Goal: Participate in discussion: Answer question/provide support

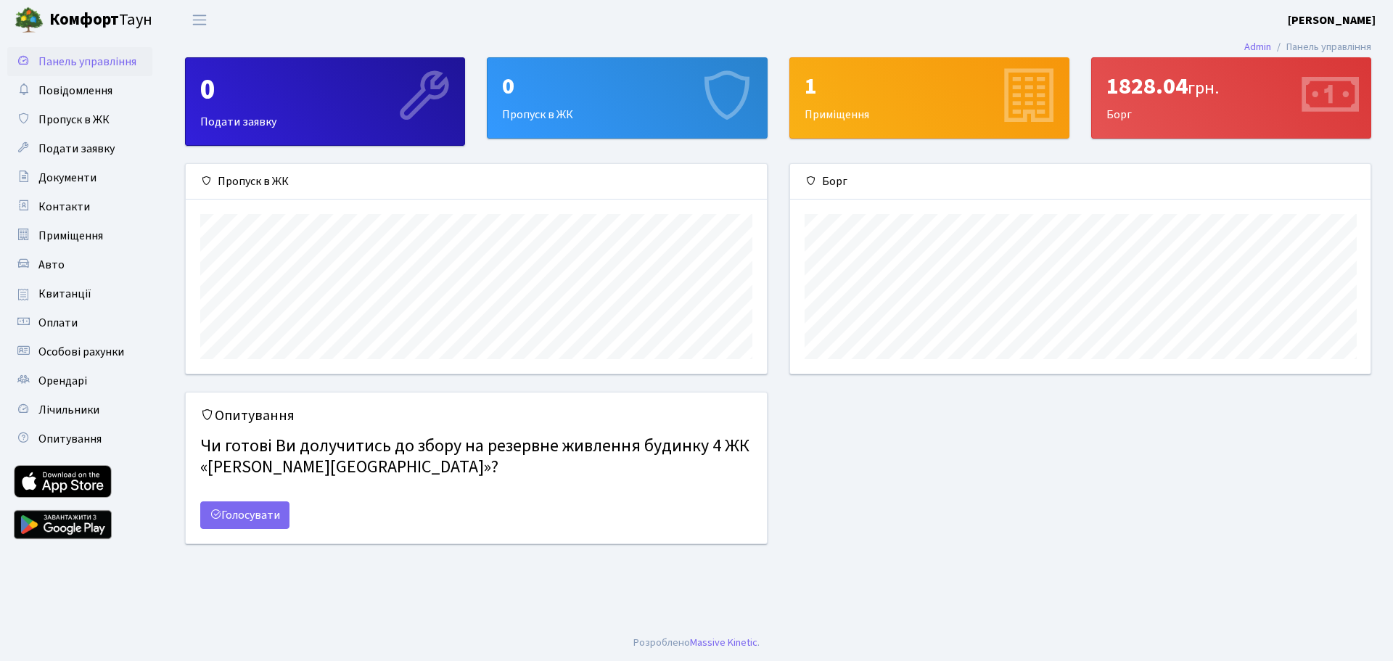
scroll to position [210, 581]
click at [255, 507] on link "Голосувати" at bounding box center [244, 515] width 89 height 28
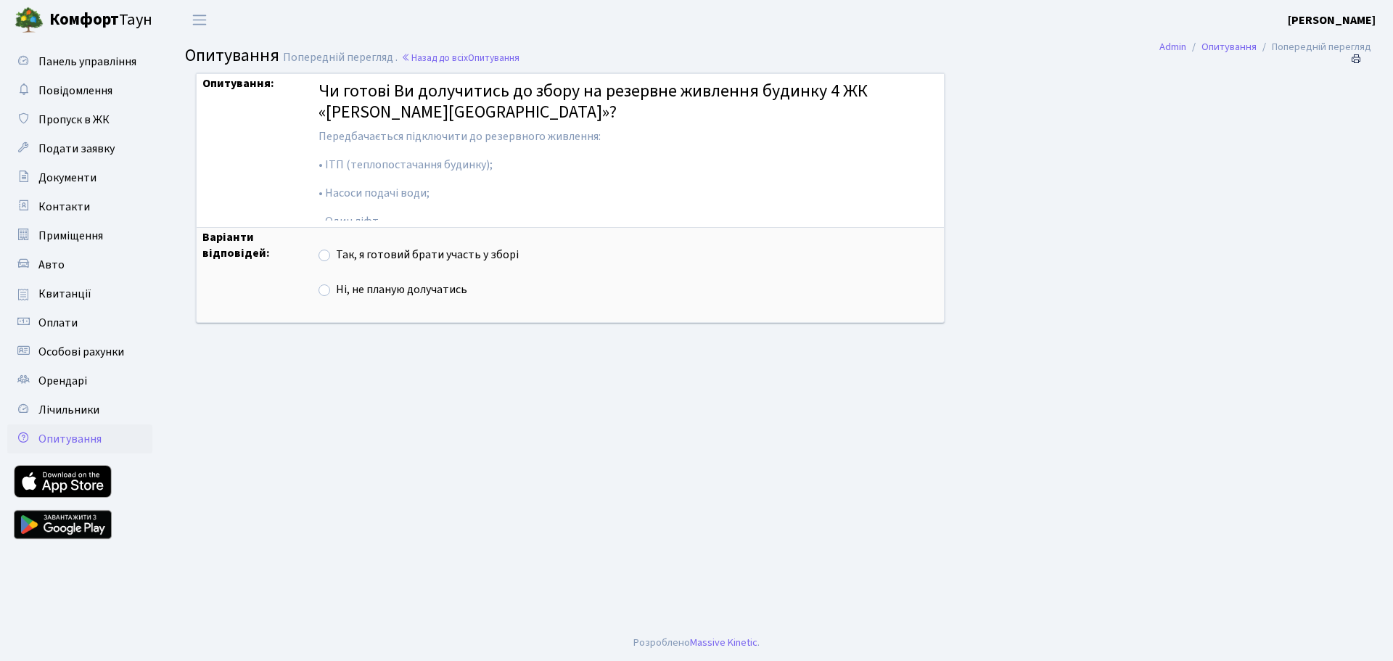
click at [336, 256] on label "Так, я готовий брати участь у зборі" at bounding box center [427, 255] width 183 height 17
click at [336, 256] on input "Так, я готовий брати участь у зборі" at bounding box center [340, 251] width 9 height 9
radio input "true"
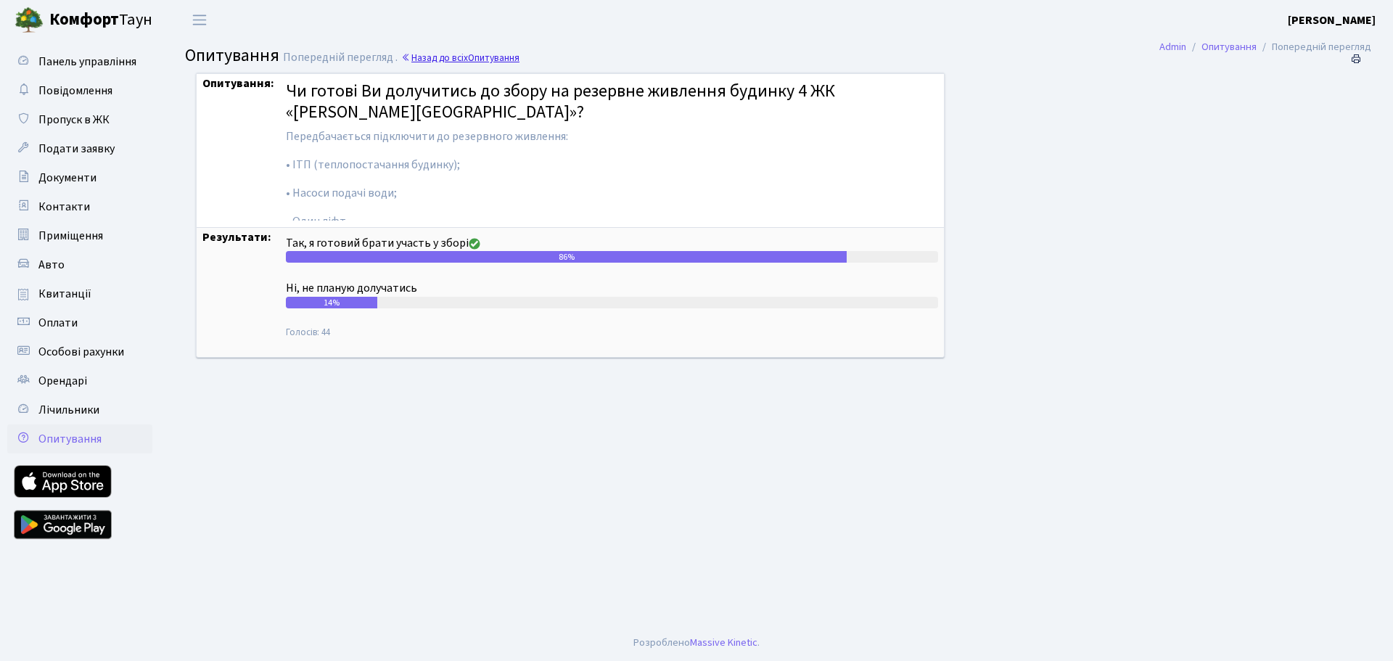
click at [475, 62] on span "Опитування" at bounding box center [494, 58] width 52 height 14
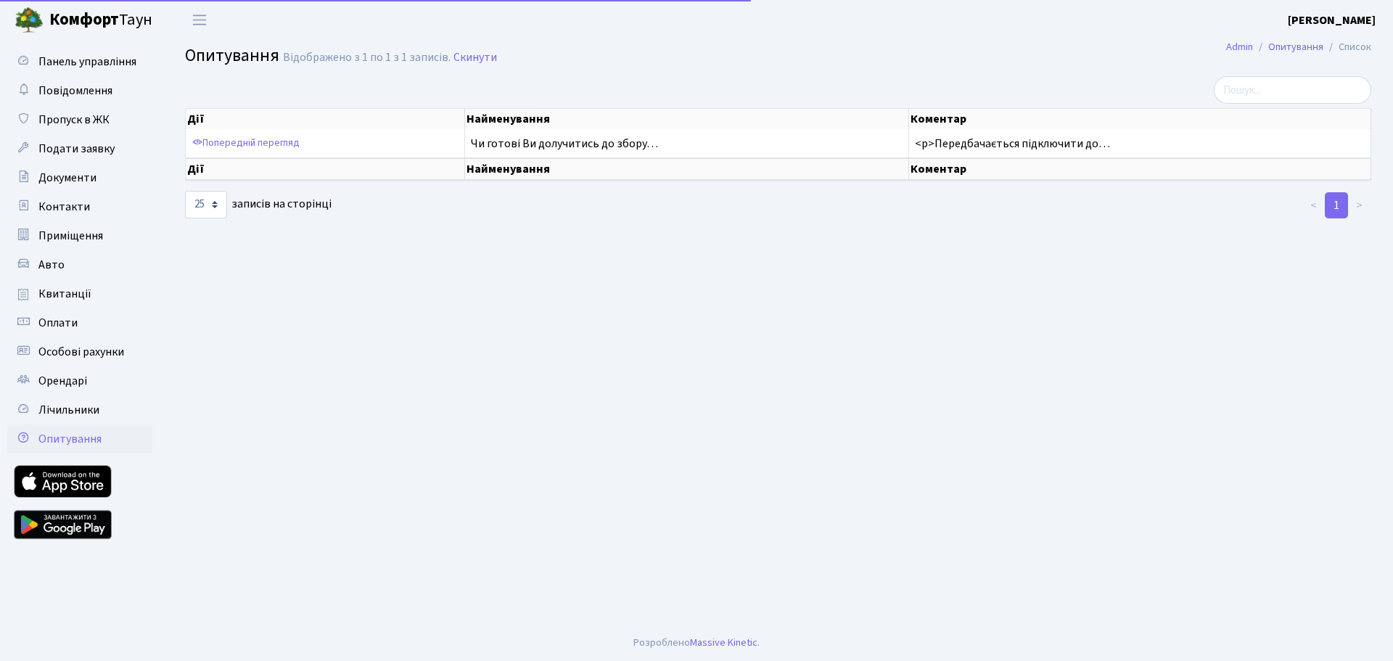
select select "25"
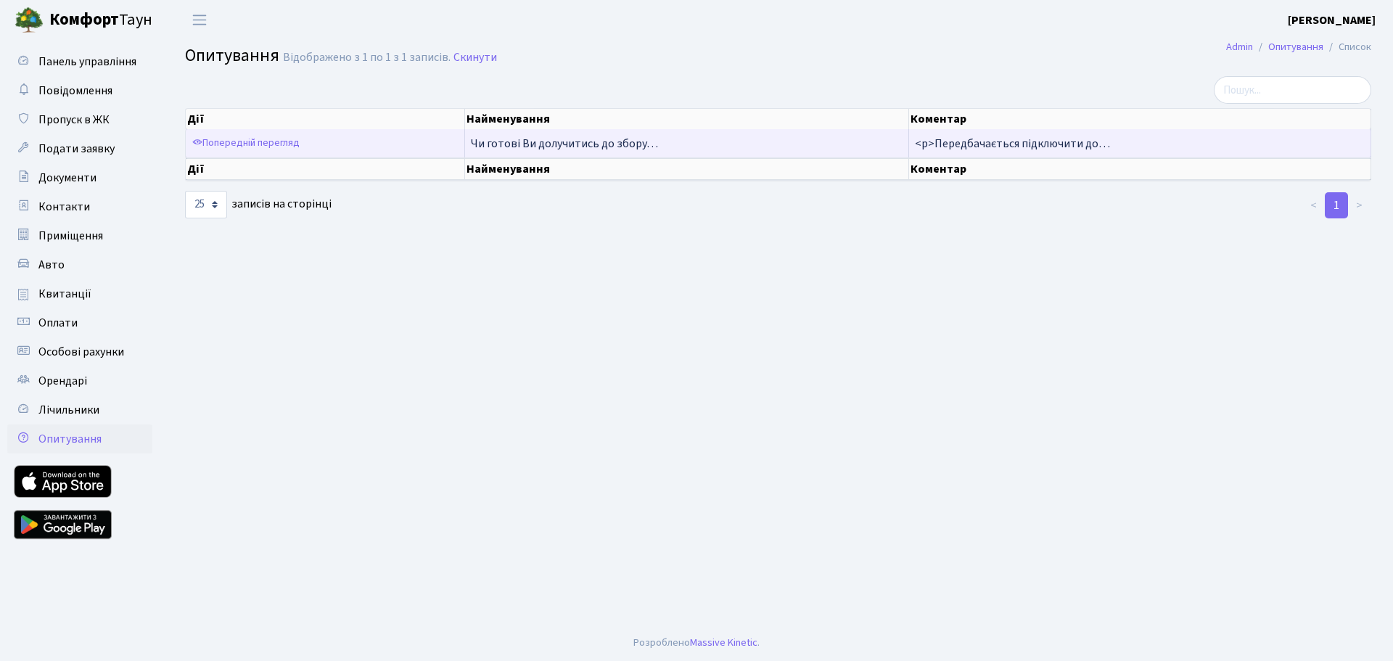
click at [594, 148] on span "Чи готові Ви долучитись до збору…" at bounding box center [564, 144] width 187 height 16
click at [504, 141] on span "Чи готові Ви долучитись до збору…" at bounding box center [564, 144] width 187 height 16
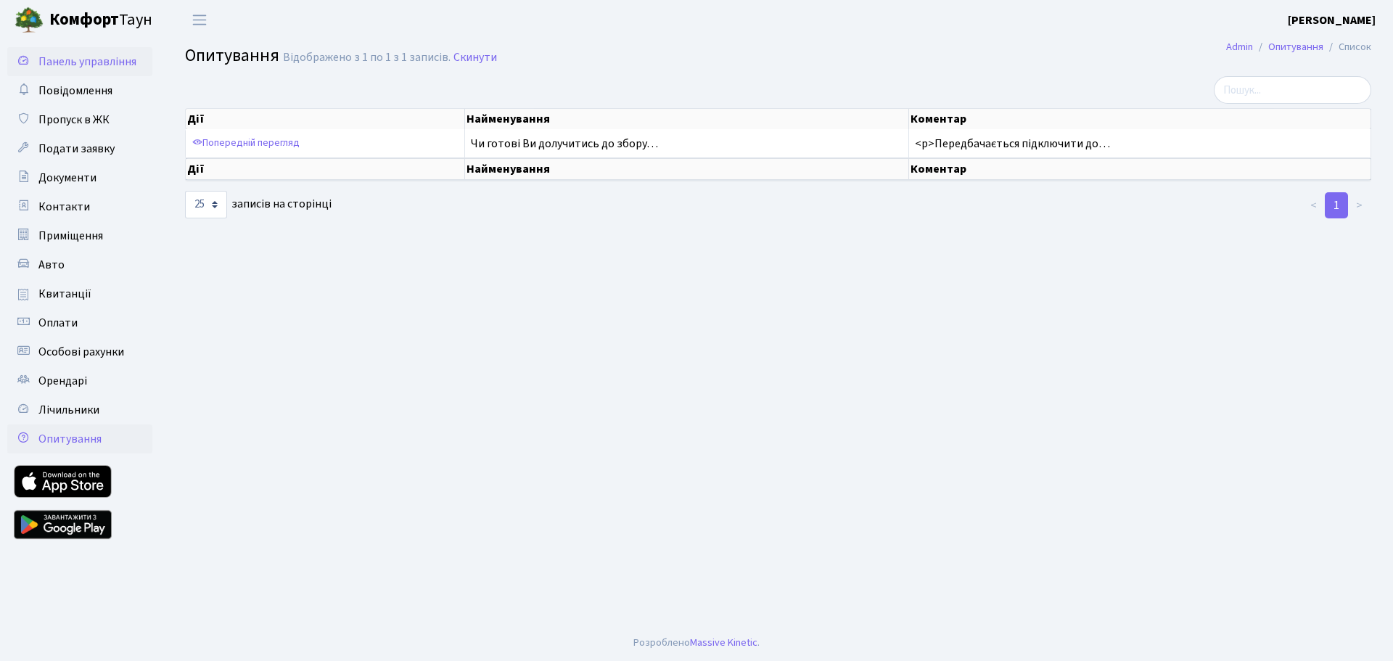
click at [94, 64] on span "Панель управління" at bounding box center [87, 62] width 98 height 16
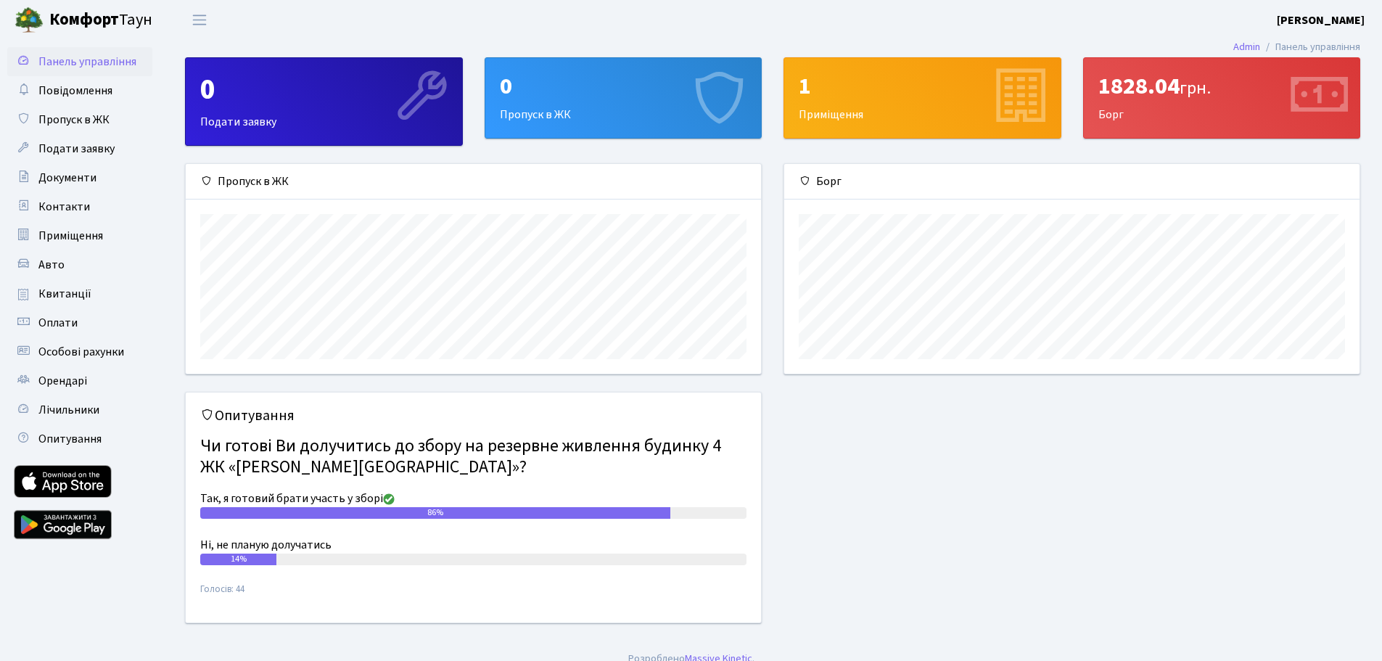
scroll to position [210, 575]
click at [1316, 20] on b "[PERSON_NAME]" at bounding box center [1321, 20] width 88 height 16
click at [1270, 76] on link "Вийти" at bounding box center [1292, 79] width 144 height 22
